Goal: Task Accomplishment & Management: Manage account settings

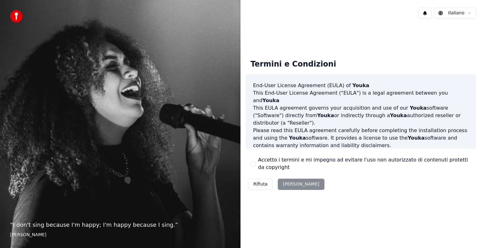
click at [289, 185] on div "Rifiuta Accetta" at bounding box center [285, 184] width 81 height 16
click at [252, 161] on button "Accetto i termini e mi impegno ad evitare l'uso non autorizzato di contenuti pr…" at bounding box center [252, 163] width 5 height 5
click at [288, 189] on button "Accetta" at bounding box center [300, 184] width 46 height 11
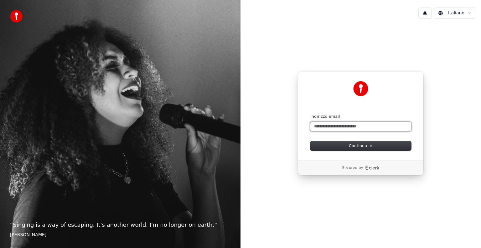
click at [335, 126] on input "Indirizzo email" at bounding box center [360, 126] width 101 height 9
click at [348, 143] on button "Continua" at bounding box center [360, 145] width 101 height 9
type input "**********"
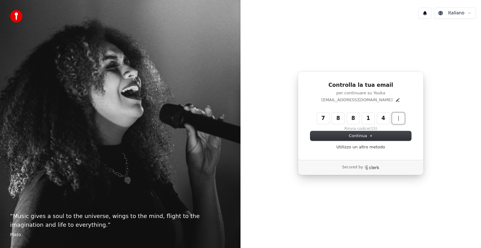
type input "******"
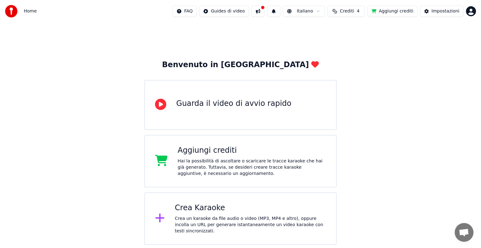
click at [354, 13] on span "Crediti" at bounding box center [346, 11] width 14 height 6
click at [397, 13] on button "Aggiungi crediti" at bounding box center [392, 11] width 50 height 11
click at [364, 9] on button "Crediti 4" at bounding box center [346, 11] width 38 height 11
click at [264, 13] on button at bounding box center [257, 11] width 13 height 11
click at [245, 13] on html "Home FAQ Guides di video Italiano Crediti 4 Aggiungi crediti Impostazioni Benve…" at bounding box center [240, 122] width 481 height 245
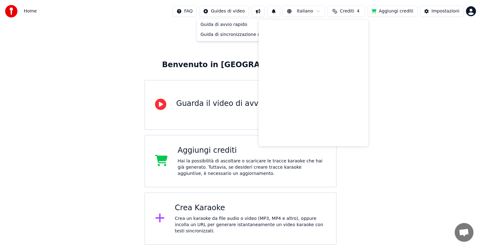
click at [196, 9] on html "Home FAQ Guides di video Italiano Crediti 4 Aggiungi crediti Impostazioni Benve…" at bounding box center [240, 122] width 481 height 245
click at [238, 12] on html "Home FAQ Guides di video Italiano Crediti 4 Aggiungi crediti Impostazioni Benve…" at bounding box center [240, 122] width 481 height 245
click at [269, 10] on html "Home FAQ Guides di video Italiano Crediti 4 Aggiungi crediti Impostazioni Benve…" at bounding box center [240, 122] width 481 height 245
click at [280, 12] on button at bounding box center [273, 11] width 13 height 11
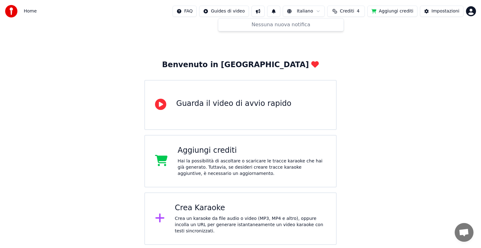
click at [308, 10] on html "Home FAQ Guides di video Italiano Crediti 4 Aggiungi crediti Impostazioni Benve…" at bounding box center [240, 122] width 481 height 245
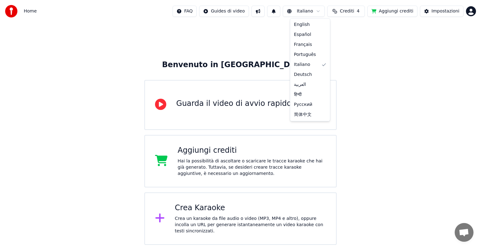
click at [360, 13] on html "Home FAQ Guides di video Italiano Crediti 4 Aggiungi crediti Impostazioni Benve…" at bounding box center [240, 122] width 481 height 245
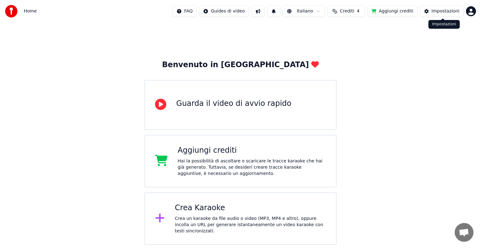
click at [451, 10] on div "Impostazioni" at bounding box center [445, 11] width 28 height 6
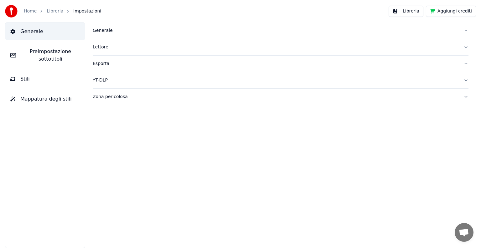
click at [107, 29] on div "Generale" at bounding box center [275, 31] width 365 height 6
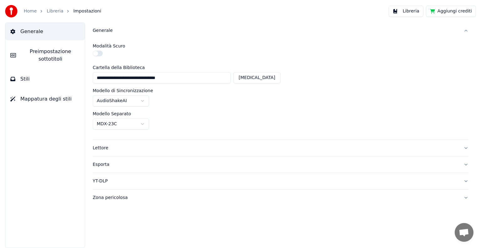
click at [39, 84] on button "Stili" at bounding box center [44, 79] width 79 height 18
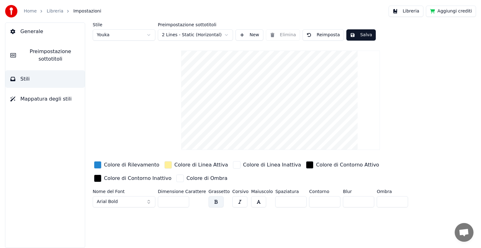
click at [403, 13] on button "Libreria" at bounding box center [405, 11] width 35 height 11
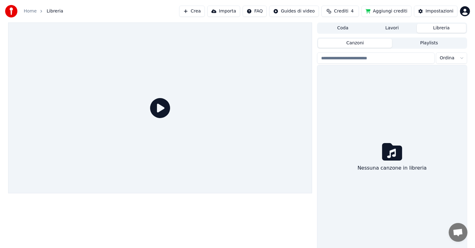
click at [385, 33] on div "Coda Lavori Libreria" at bounding box center [392, 28] width 150 height 11
click at [389, 28] on button "Lavori" at bounding box center [392, 28] width 49 height 9
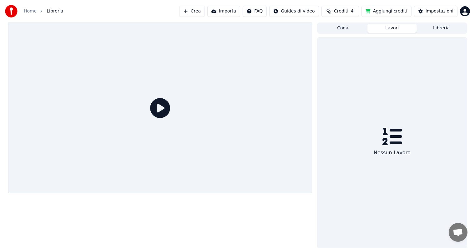
click at [349, 29] on button "Coda" at bounding box center [342, 28] width 49 height 9
click at [359, 10] on button "Crediti 4" at bounding box center [341, 11] width 38 height 11
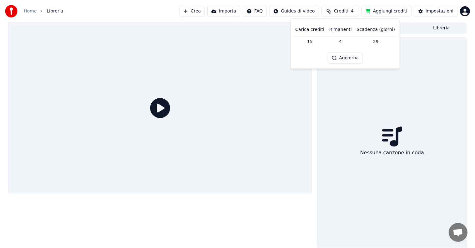
click at [349, 60] on button "Aggiorna" at bounding box center [345, 58] width 35 height 11
click at [309, 13] on html "Home Libreria Crea Importa FAQ Guides di video Crediti 4 Aggiungi crediti Impos…" at bounding box center [237, 124] width 475 height 248
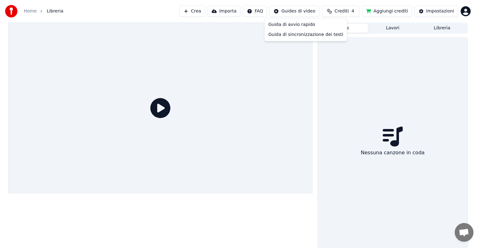
click at [271, 10] on html "Home Libreria Crea Importa FAQ Guides di video Crediti 4 Aggiungi crediti Impos…" at bounding box center [240, 124] width 481 height 248
